Goal: Task Accomplishment & Management: Manage account settings

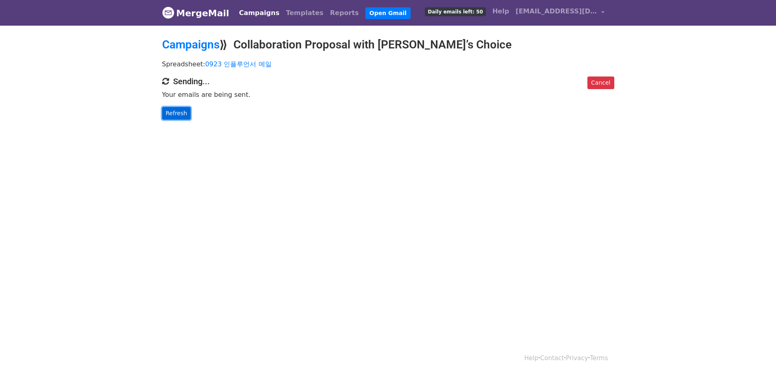
click at [175, 107] on link "Refresh" at bounding box center [176, 113] width 29 height 13
click at [180, 112] on link "Refresh" at bounding box center [176, 113] width 29 height 13
click at [345, 180] on html "MergeMail Campaigns Templates Reports Open Gmail Daily emails left: 50 Help [EM…" at bounding box center [388, 187] width 776 height 374
click at [598, 86] on link "Cancel" at bounding box center [600, 83] width 26 height 13
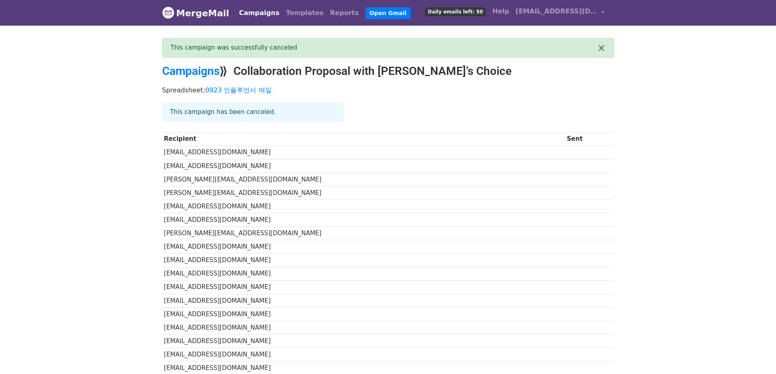
click at [462, 167] on td "alishaabdulla@select.co" at bounding box center [363, 165] width 403 height 13
click at [365, 14] on link "Open Gmail" at bounding box center [387, 13] width 45 height 12
click at [327, 14] on link "Reports" at bounding box center [344, 13] width 35 height 16
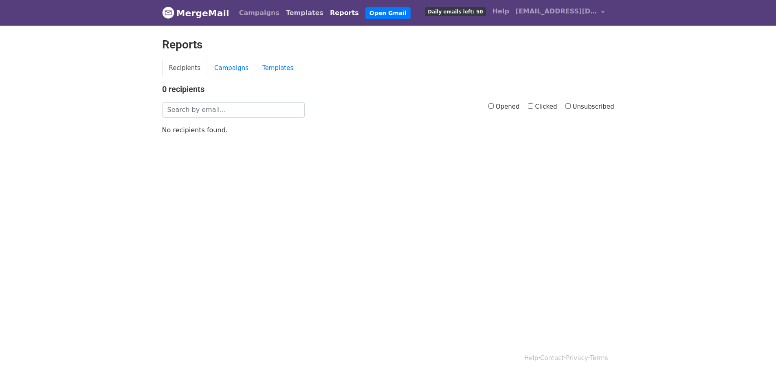
click at [292, 15] on link "Templates" at bounding box center [305, 13] width 44 height 16
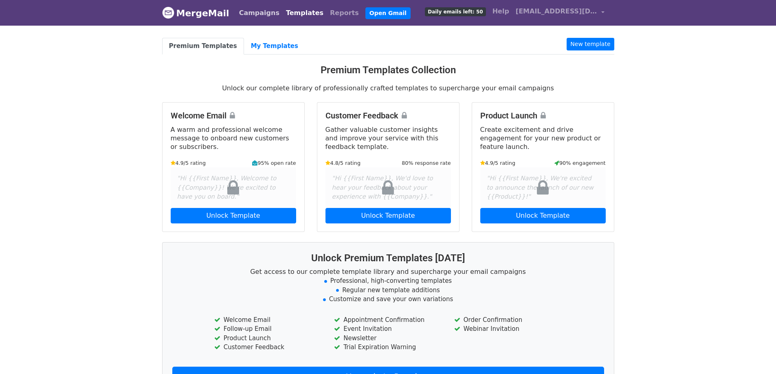
click at [263, 15] on link "Campaigns" at bounding box center [259, 13] width 47 height 16
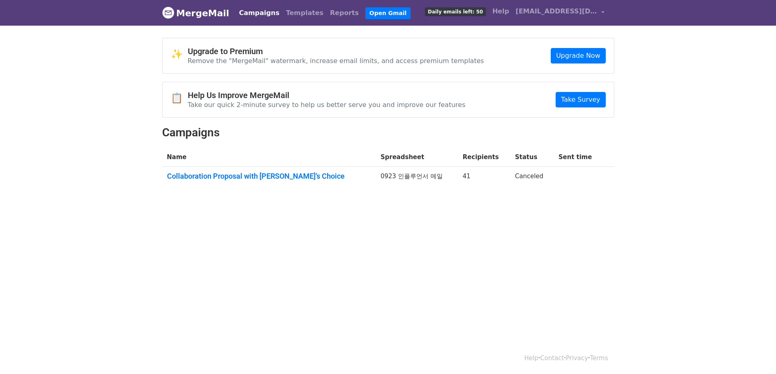
click at [380, 19] on li "Open Gmail" at bounding box center [386, 13] width 48 height 16
click at [376, 16] on link "Open Gmail" at bounding box center [387, 13] width 45 height 12
click at [327, 14] on link "Reports" at bounding box center [344, 13] width 35 height 16
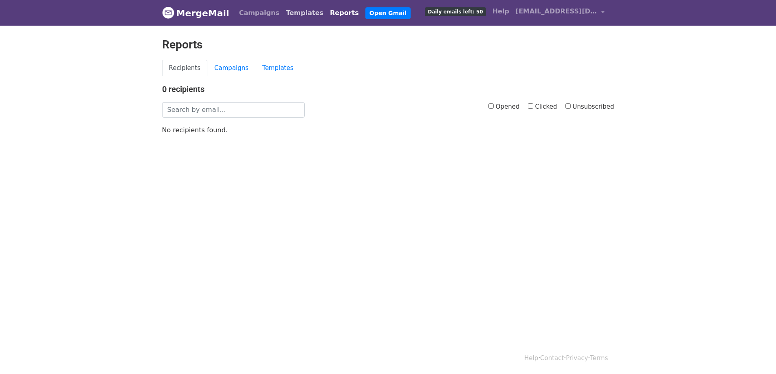
click at [294, 14] on link "Templates" at bounding box center [305, 13] width 44 height 16
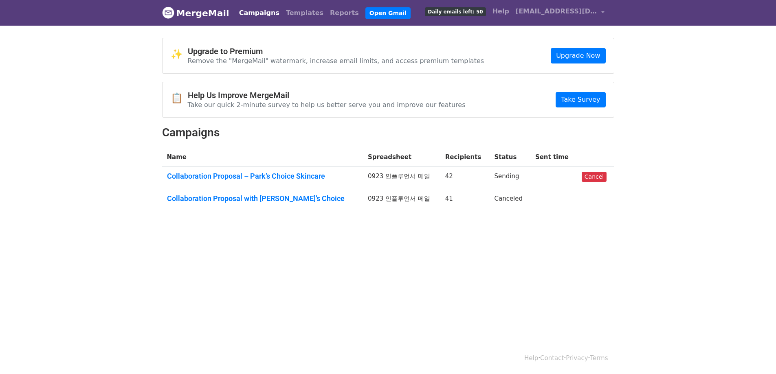
click at [252, 14] on link "Campaigns" at bounding box center [259, 13] width 47 height 16
click at [393, 233] on body "MergeMail Campaigns Templates Reports Open Gmail Daily emails left: 50 Help [EM…" at bounding box center [388, 125] width 776 height 250
click at [404, 249] on body "MergeMail Campaigns Templates Reports Open Gmail Daily emails left: 50 Help [EM…" at bounding box center [388, 125] width 776 height 250
click at [385, 226] on body "MergeMail Campaigns Templates Reports Open Gmail Daily emails left: 50 Help [EM…" at bounding box center [388, 125] width 776 height 250
click at [248, 14] on link "Campaigns" at bounding box center [259, 13] width 47 height 16
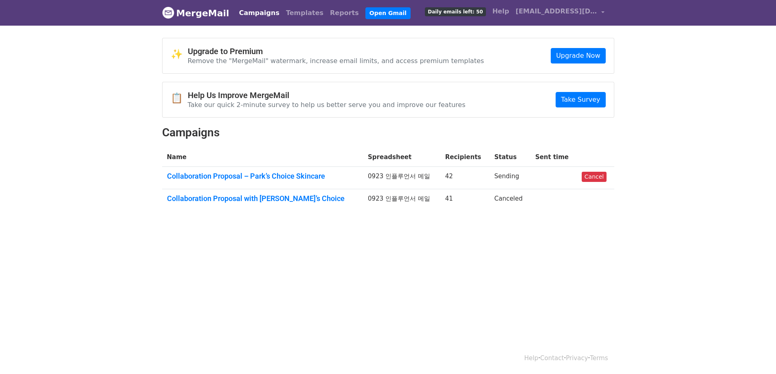
click at [319, 235] on body "MergeMail Campaigns Templates Reports Open Gmail Daily emails left: 50 Help [EM…" at bounding box center [388, 125] width 776 height 250
click at [528, 314] on html "MergeMail Campaigns Templates Reports Open Gmail Daily emails left: 50 Help [EM…" at bounding box center [388, 187] width 776 height 374
click at [516, 313] on html "MergeMail Campaigns Templates Reports Open Gmail Daily emails left: 50 Help [EM…" at bounding box center [388, 187] width 776 height 374
drag, startPoint x: 477, startPoint y: 234, endPoint x: 468, endPoint y: 237, distance: 8.6
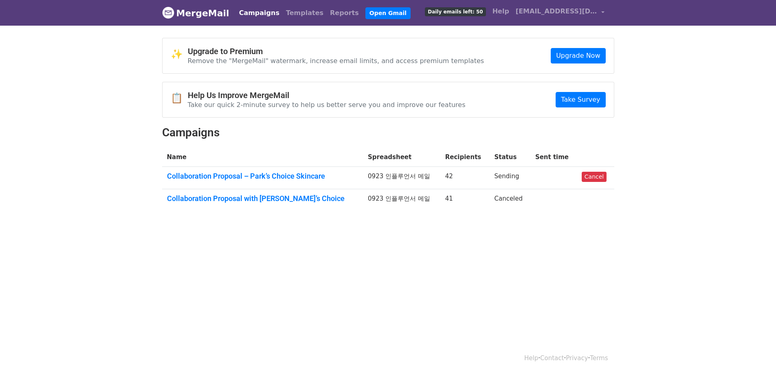
click at [468, 237] on body "MergeMail Campaigns Templates Reports Open Gmail Daily emails left: 50 Help [EM…" at bounding box center [388, 125] width 776 height 250
click at [423, 255] on html "MergeMail Campaigns Templates Reports Open Gmail Daily emails left: 50 Help [EM…" at bounding box center [388, 187] width 776 height 374
click at [451, 271] on html "MergeMail Campaigns Templates Reports Open Gmail Daily emails left: 50 Help [EM…" at bounding box center [388, 187] width 776 height 374
click at [649, 35] on body "MergeMail Campaigns Templates Reports Open Gmail Daily emails left: 50 Help [EM…" at bounding box center [388, 125] width 776 height 250
